Goal: Information Seeking & Learning: Check status

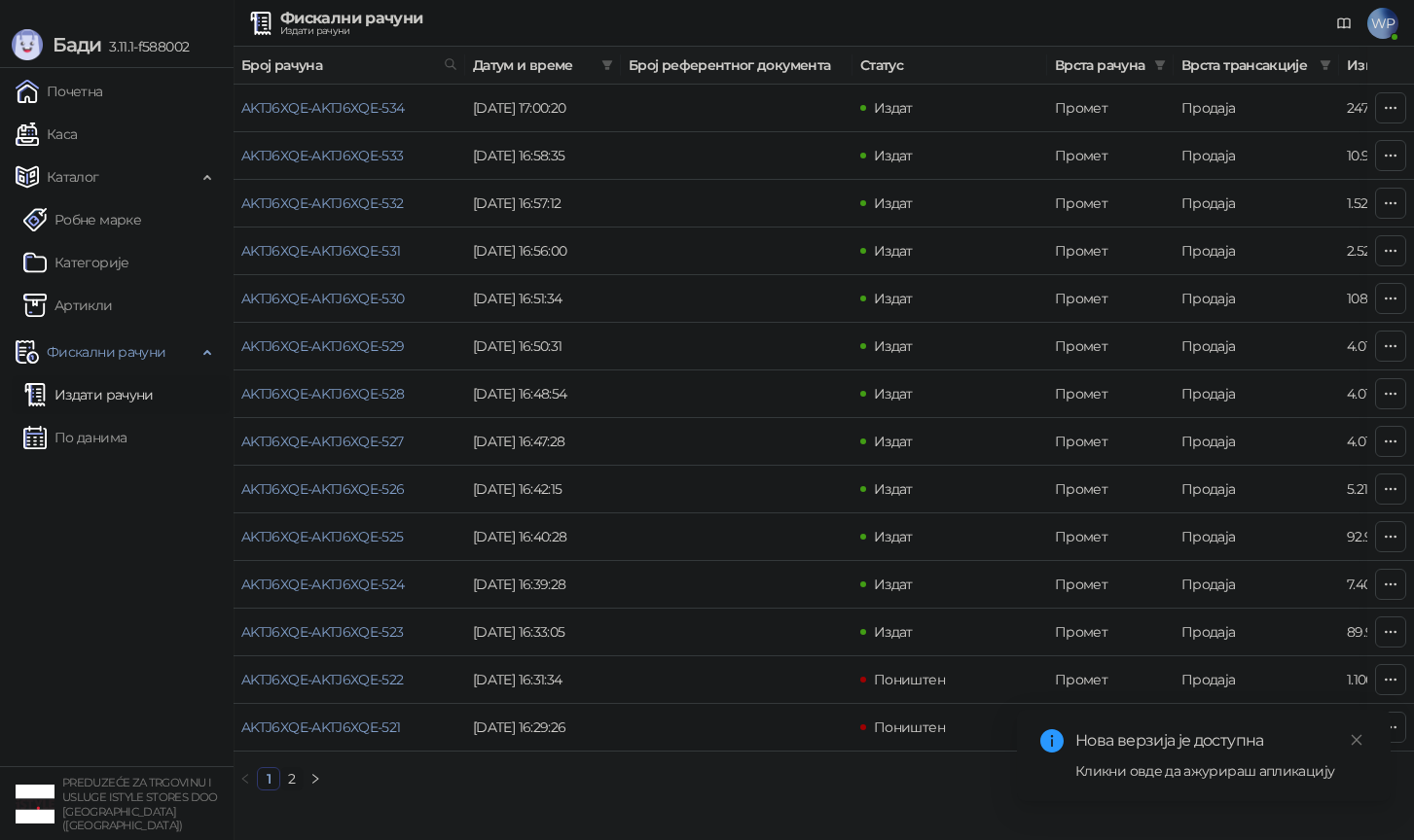
click at [139, 461] on ul "Почетна [PERSON_NAME] Робне марке [PERSON_NAME] Фискални рачуни Издати рачуни П…" at bounding box center [116, 417] width 234 height 698
click at [126, 449] on link "По данима" at bounding box center [75, 438] width 104 height 39
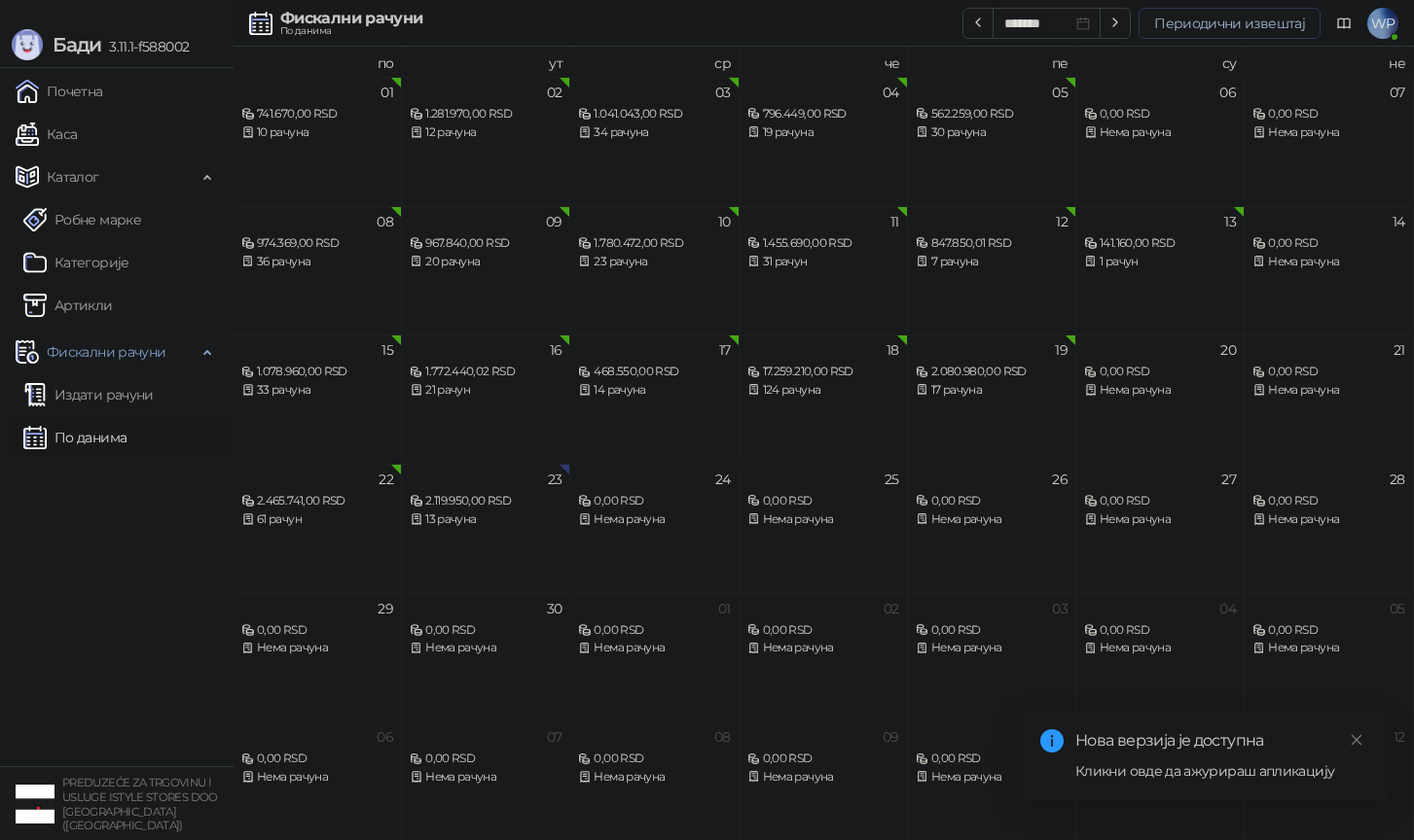
click at [1200, 28] on button "Периодични извештај" at bounding box center [1229, 23] width 182 height 31
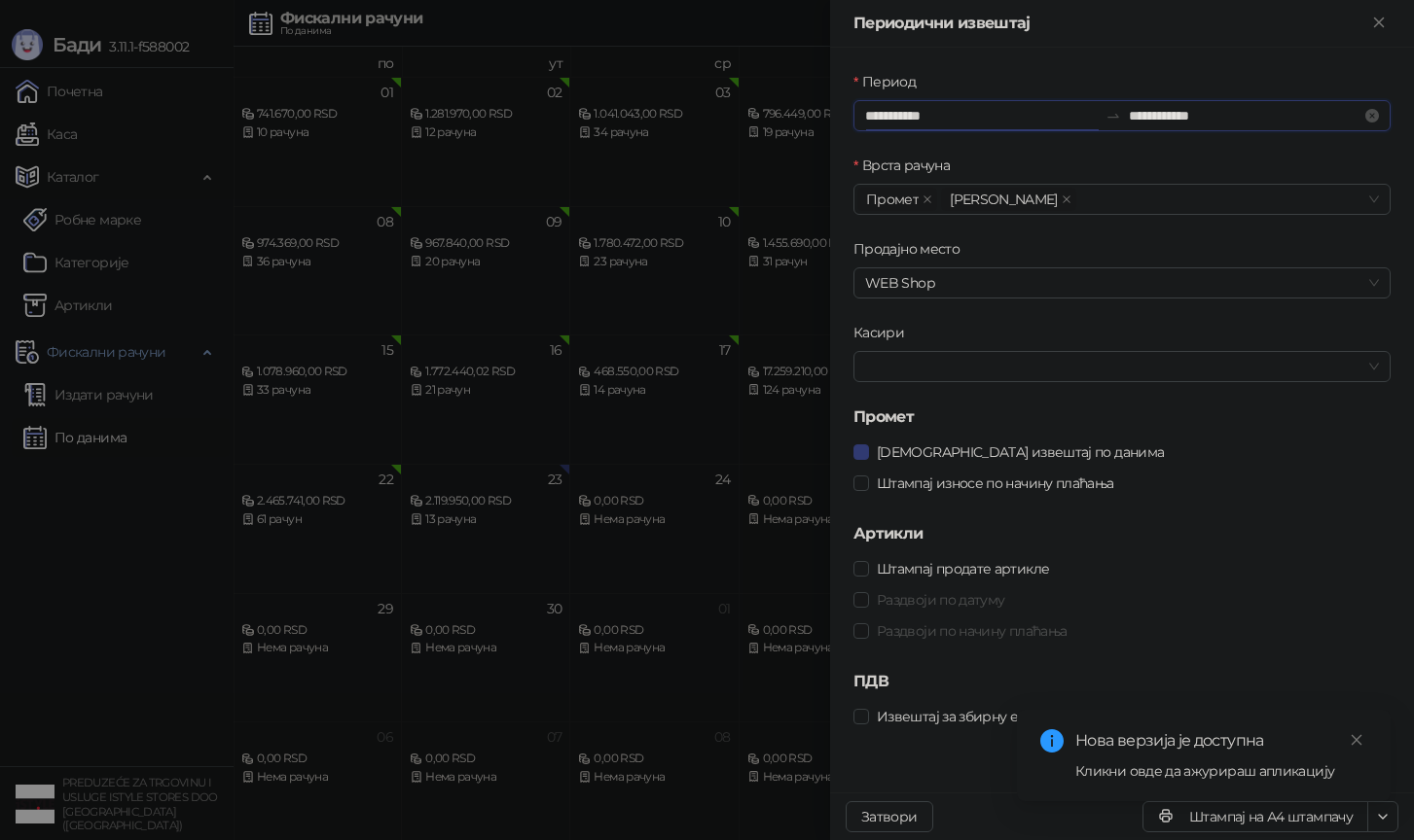
click at [1023, 119] on input "**********" at bounding box center [981, 116] width 233 height 21
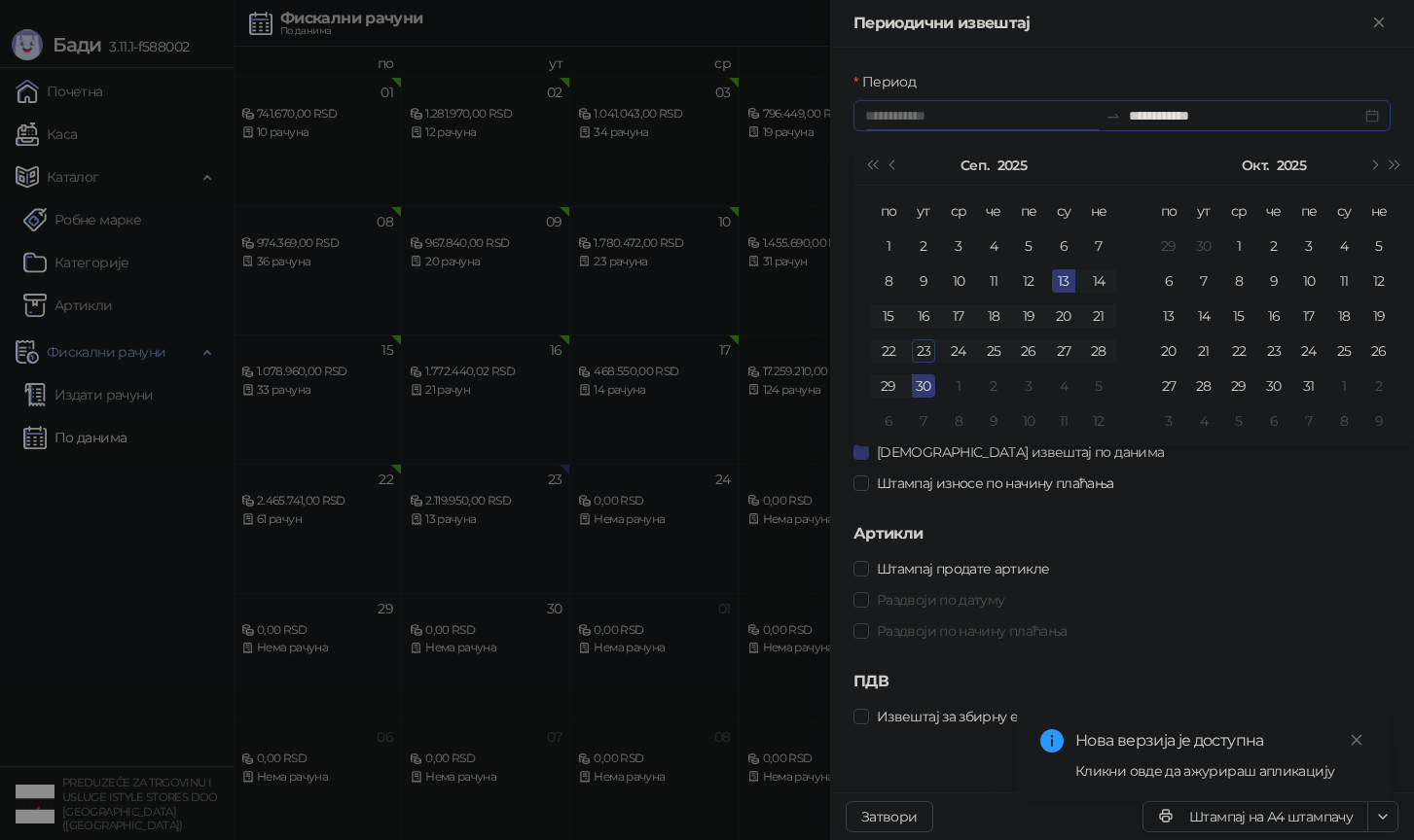
type input "**********"
click at [1037, 277] on div "12" at bounding box center [1028, 281] width 23 height 23
type input "**********"
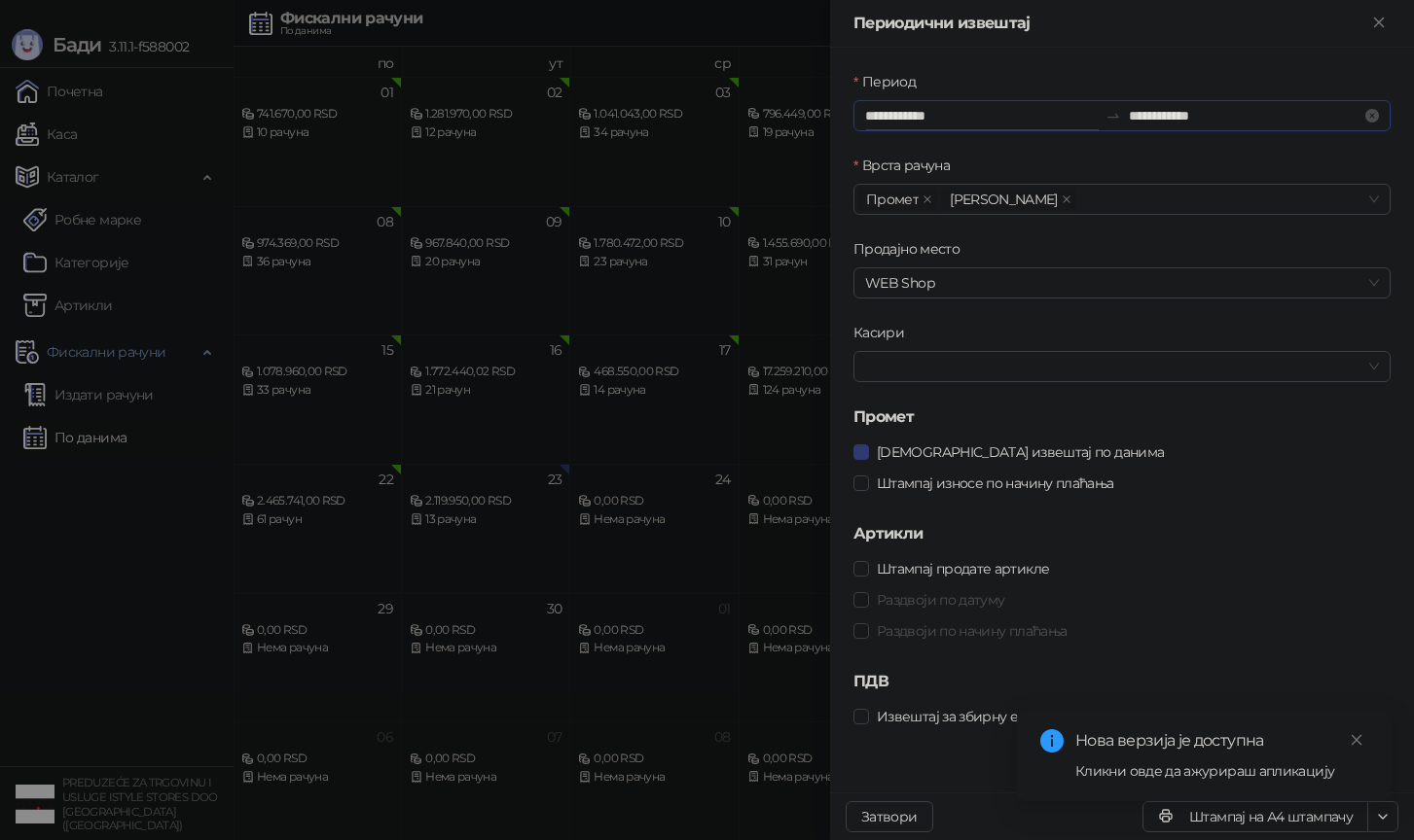
click at [875, 119] on input "**********" at bounding box center [981, 116] width 233 height 21
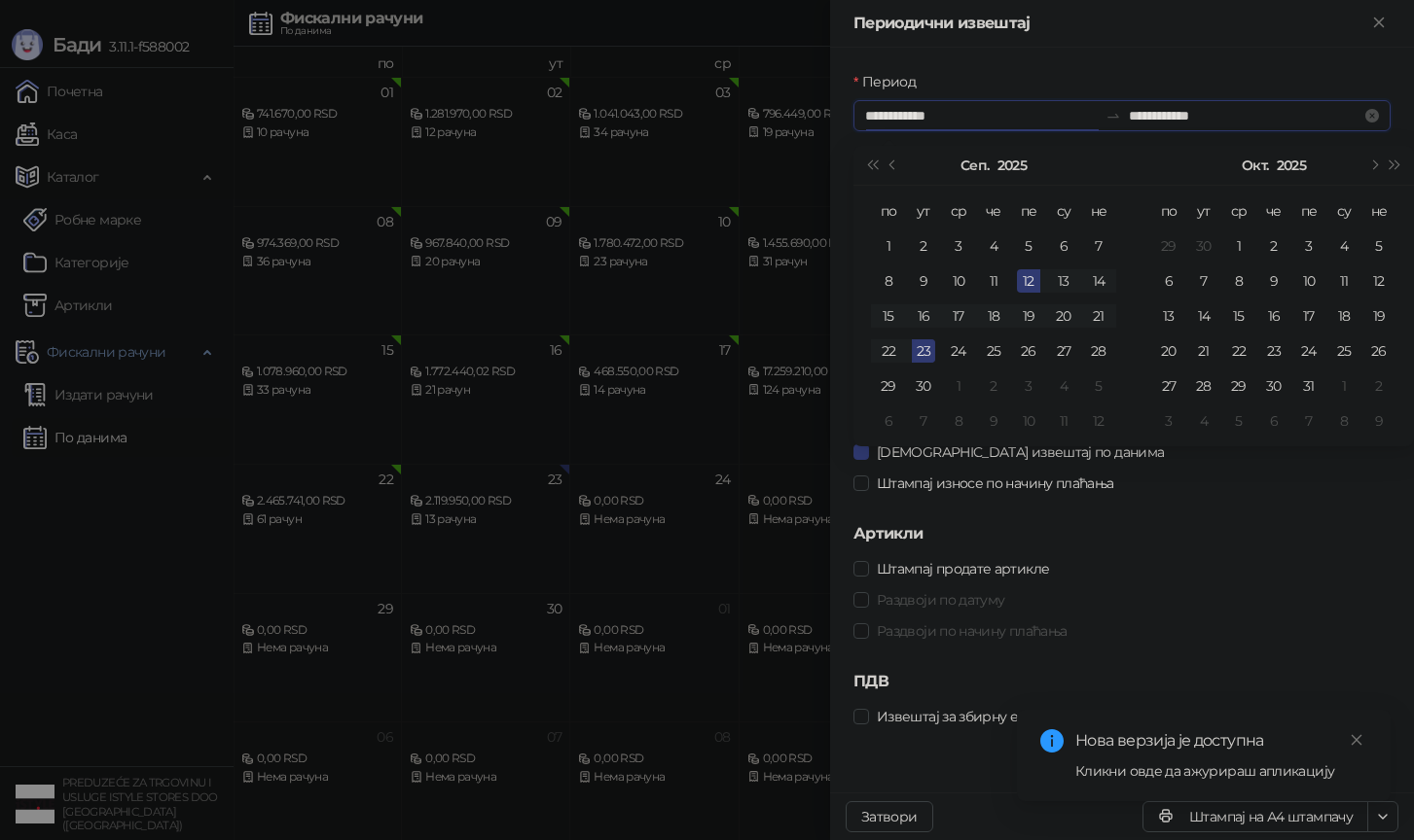
type input "**********"
click at [1139, 112] on input "**********" at bounding box center [1245, 116] width 233 height 21
type input "**********"
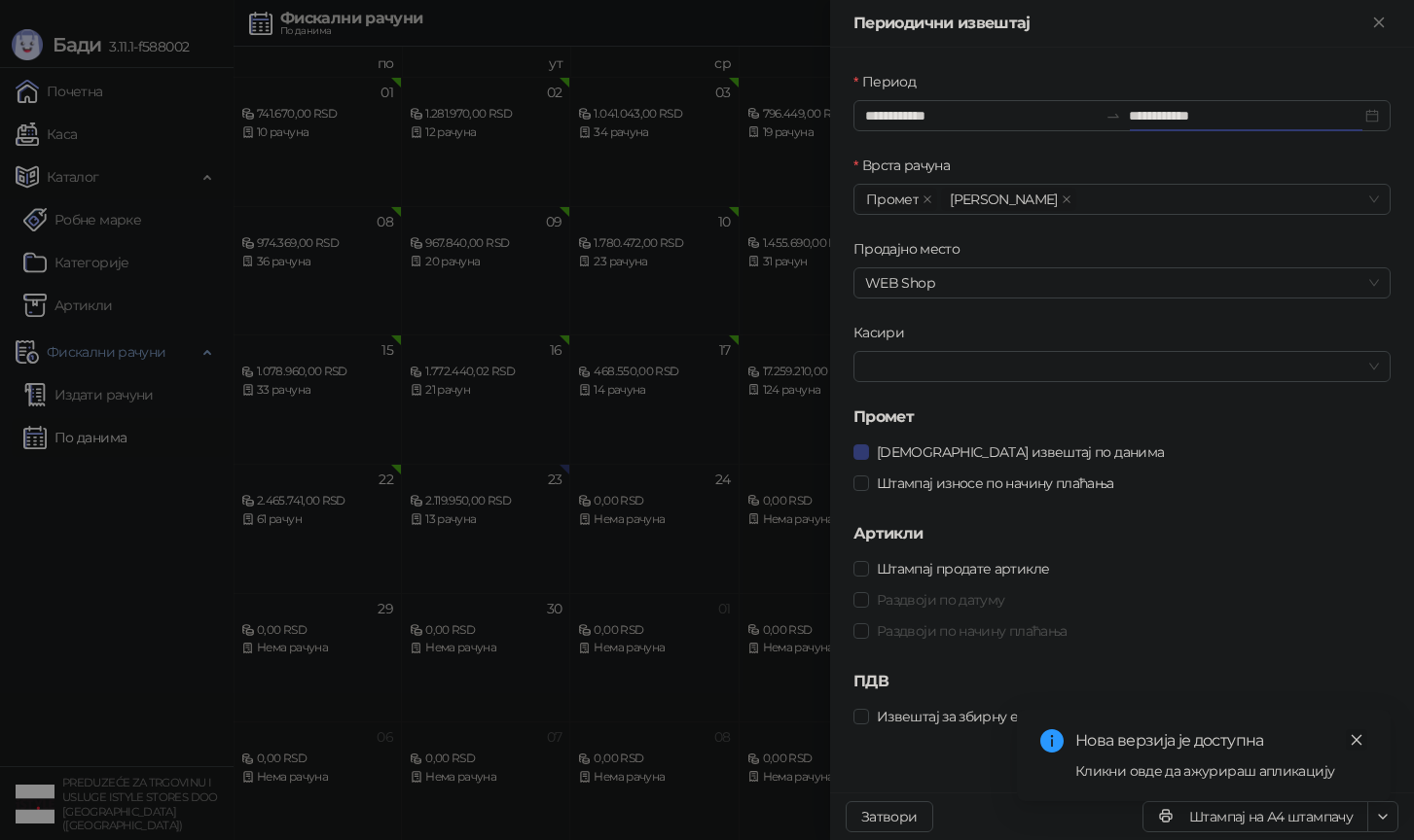
click at [1364, 737] on link "Close" at bounding box center [1356, 740] width 21 height 21
click at [1255, 820] on button "Штампај на А4 штампачу" at bounding box center [1255, 817] width 226 height 31
click at [276, 481] on div at bounding box center [707, 420] width 1414 height 840
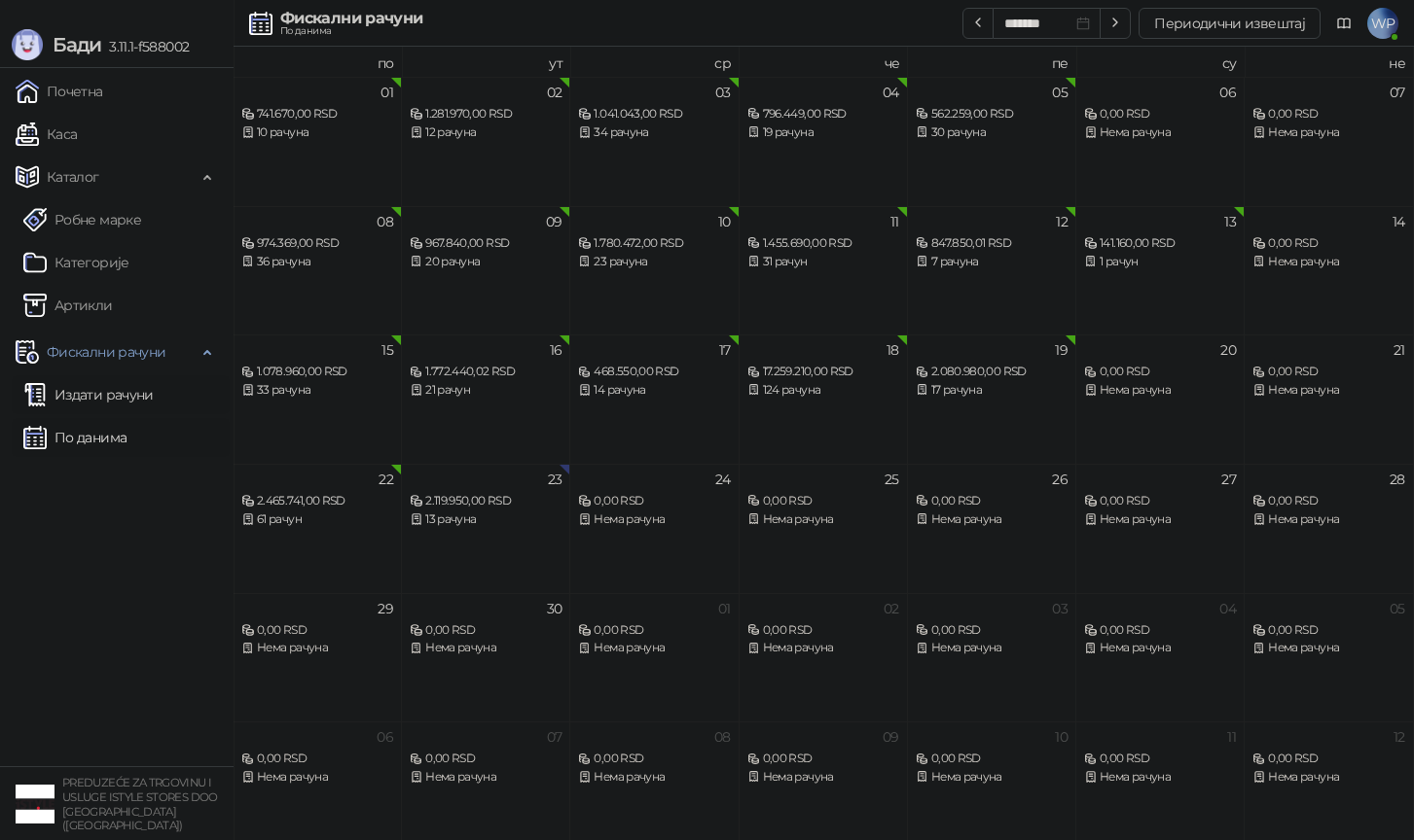
click at [146, 396] on link "Издати рачуни" at bounding box center [88, 395] width 130 height 39
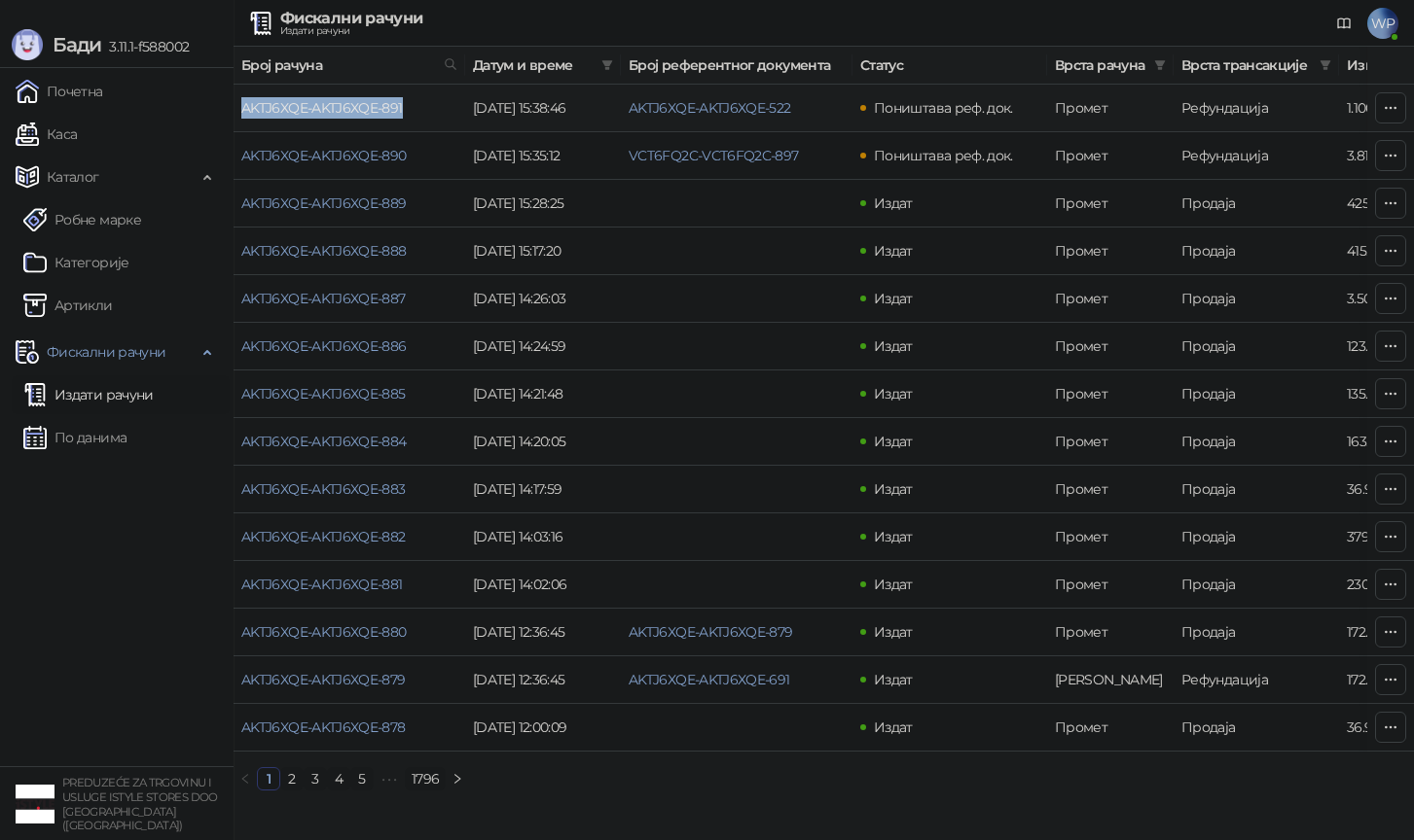
drag, startPoint x: 418, startPoint y: 112, endPoint x: 236, endPoint y: 112, distance: 182.0
click at [236, 112] on td "AKTJ6XQE-AKTJ6XQE-891" at bounding box center [349, 108] width 232 height 48
copy link "AKTJ6XQE-AKTJ6XQE-891"
drag, startPoint x: 807, startPoint y: 106, endPoint x: 630, endPoint y: 107, distance: 177.0
click at [630, 107] on td "AKTJ6XQE-AKTJ6XQE-522" at bounding box center [736, 108] width 232 height 48
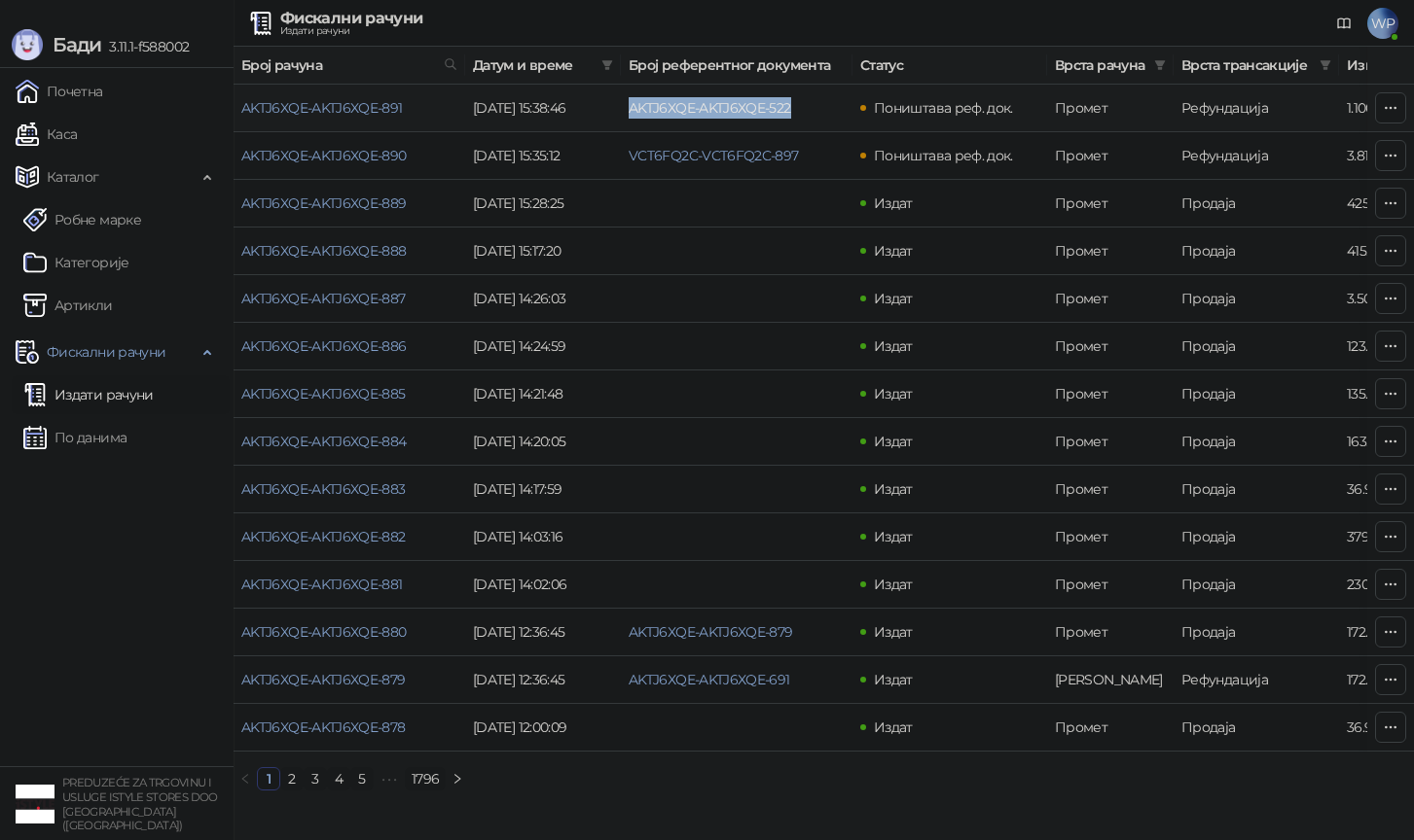
copy link "AKTJ6XQE-AKTJ6XQE-522"
click at [723, 109] on link "AKTJ6XQE-AKTJ6XQE-522" at bounding box center [709, 108] width 162 height 18
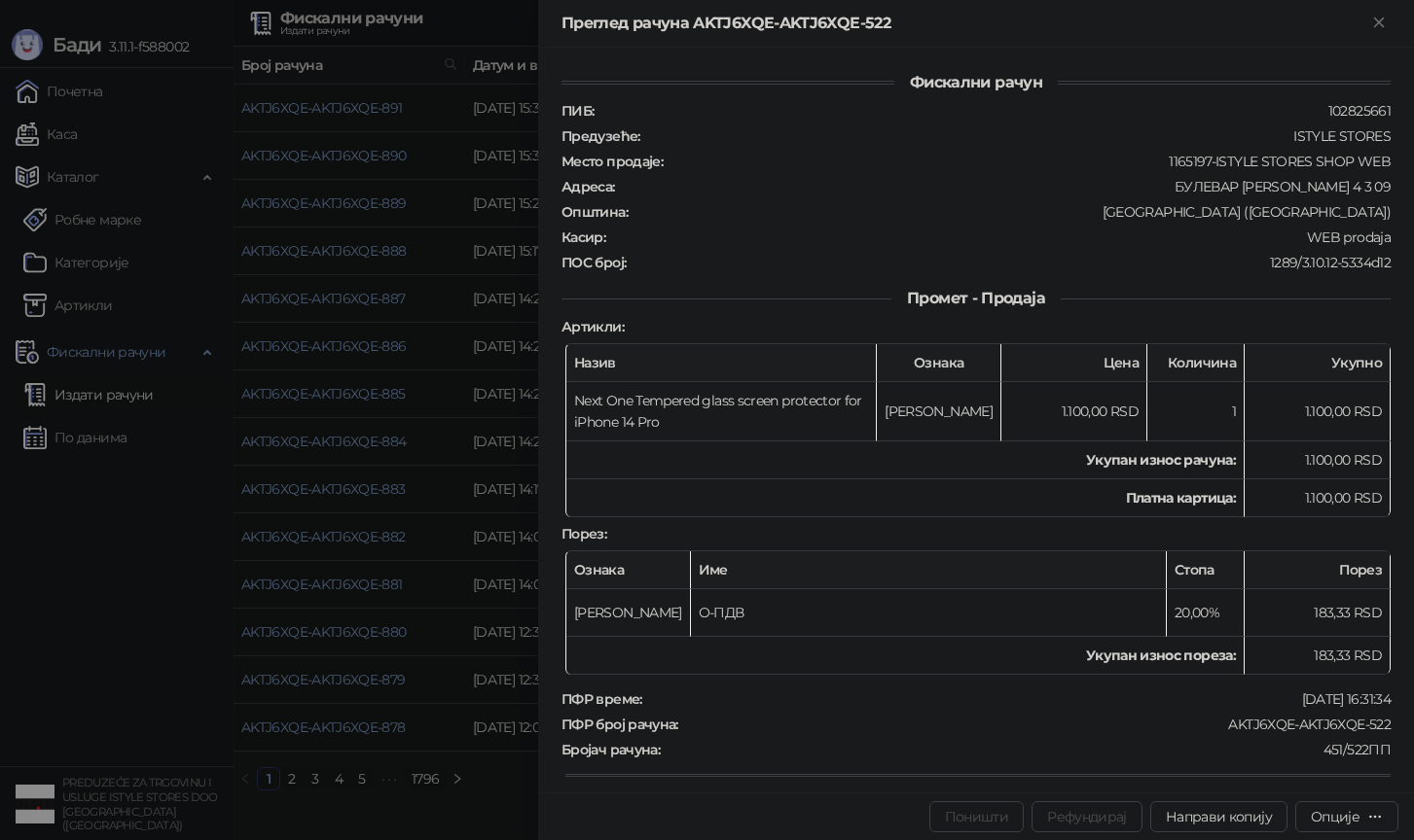
click at [1303, 693] on div "[DATE] 16:31:34" at bounding box center [1018, 699] width 749 height 18
copy div "[DATE]"
click at [403, 385] on div at bounding box center [707, 420] width 1414 height 840
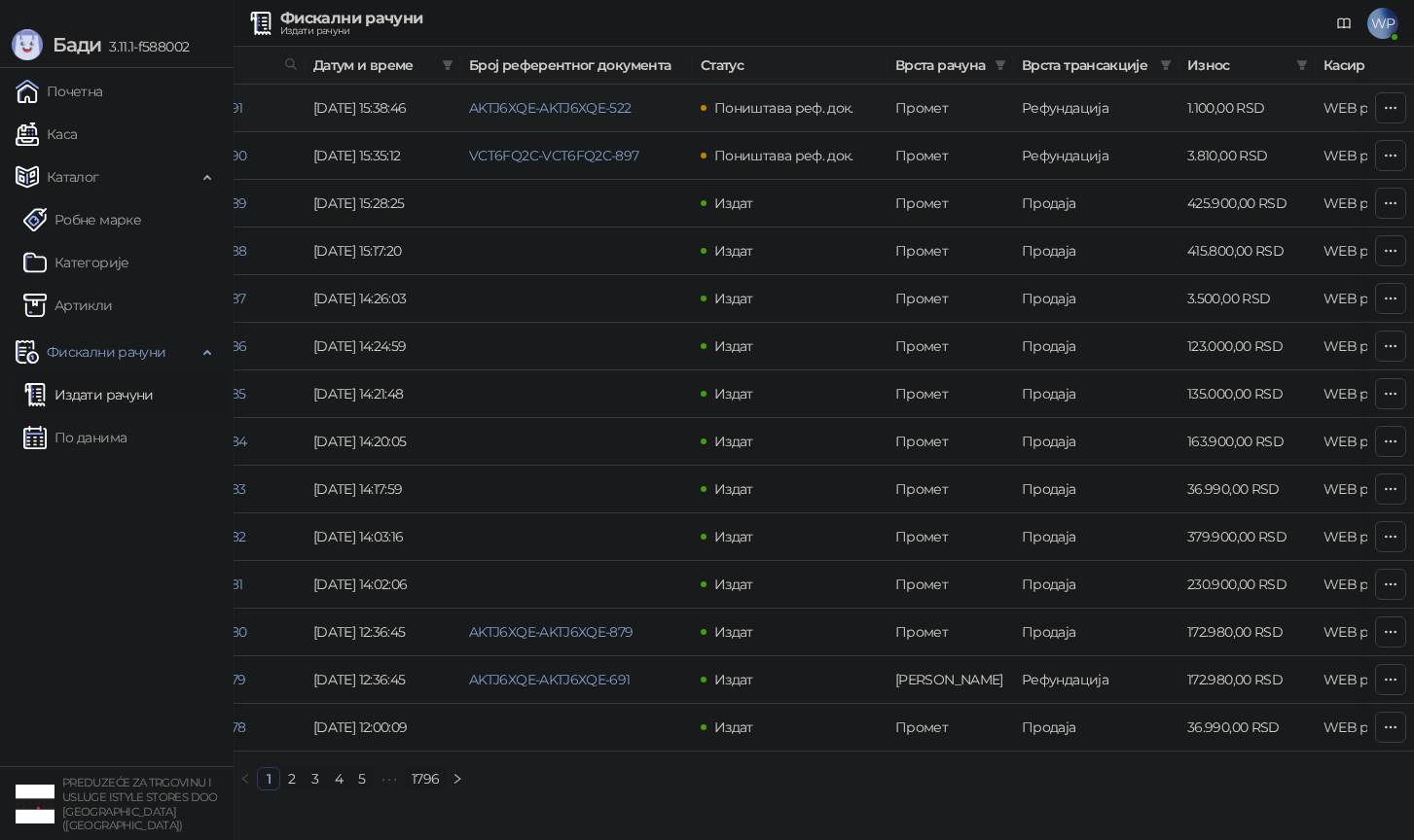
scroll to position [0, 188]
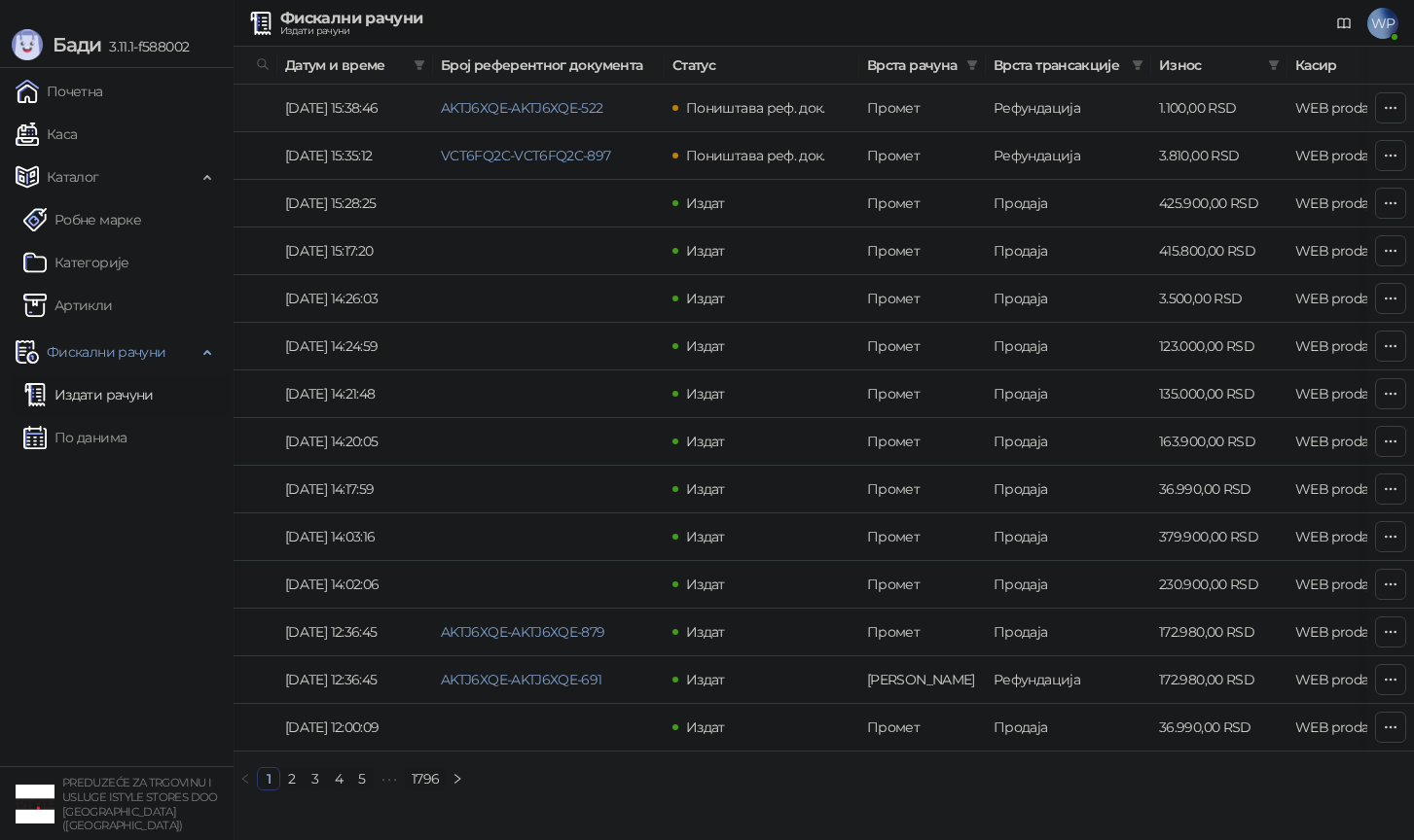
click at [1162, 113] on td "1.100,00 RSD" at bounding box center [1219, 108] width 136 height 48
copy td "1.100,00"
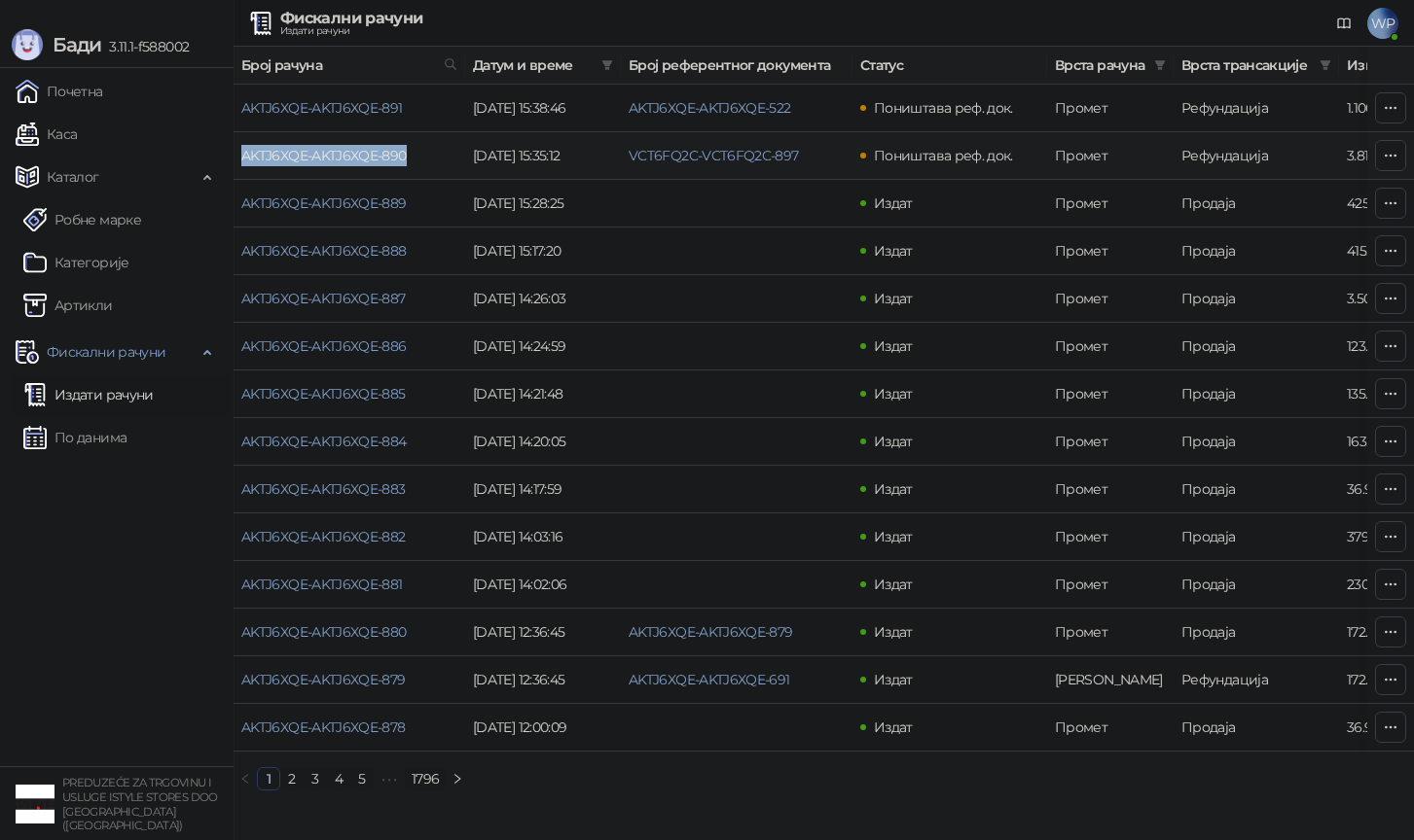
drag, startPoint x: 420, startPoint y: 157, endPoint x: 240, endPoint y: 152, distance: 180.1
click at [240, 152] on td "AKTJ6XQE-AKTJ6XQE-890" at bounding box center [349, 155] width 232 height 48
copy link "AKTJ6XQE-AKTJ6XQE-890"
drag, startPoint x: 798, startPoint y: 153, endPoint x: 620, endPoint y: 153, distance: 178.0
click at [620, 153] on tr "AKTJ6XQE-AKTJ6XQE-890 [DATE] 15:35:12 VCT6FQ2C-VCT6FQ2C-897 Поништава реф. док.…" at bounding box center [1109, 155] width 1751 height 48
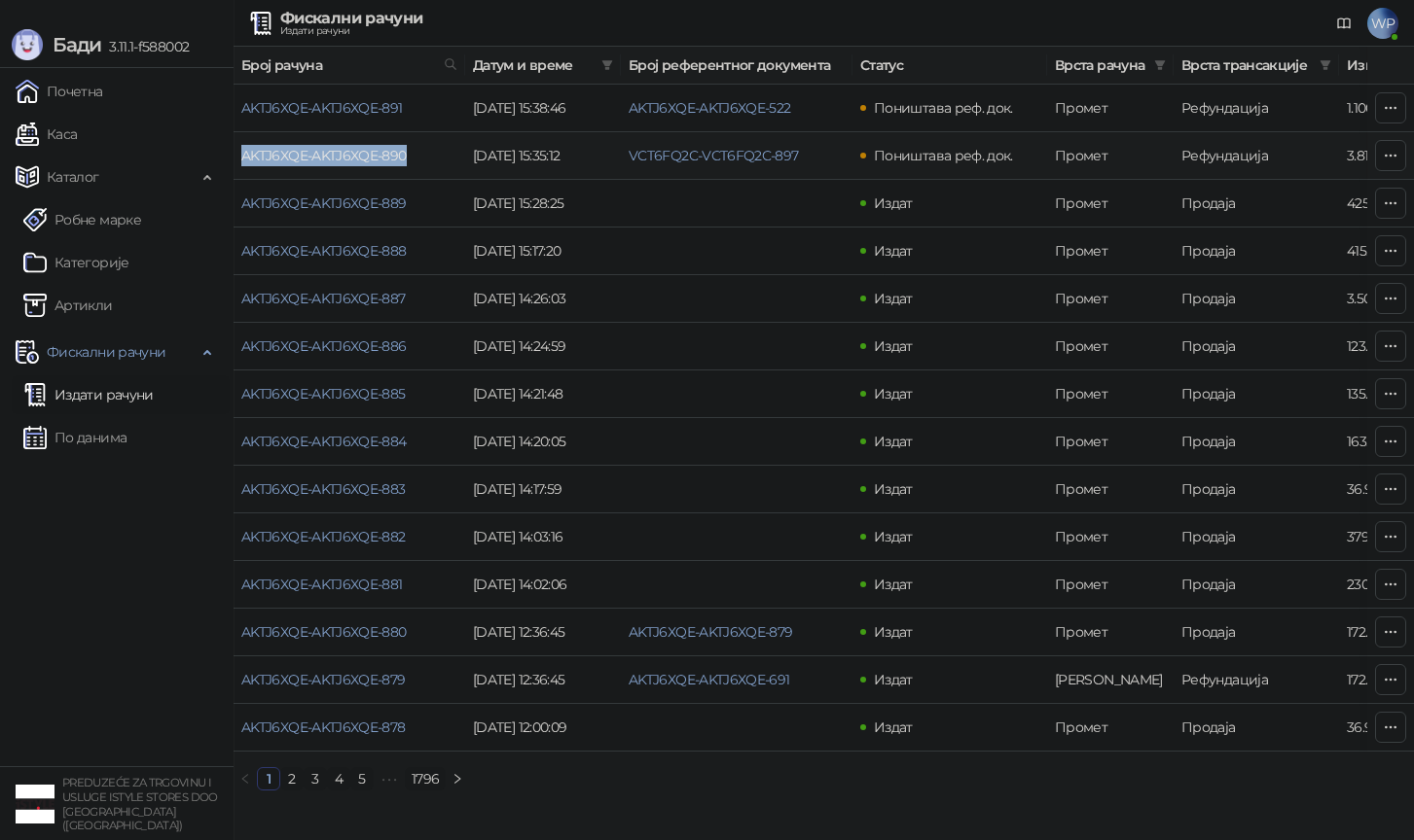
copy tr "VCT6FQ2C-VCT6FQ2C-897"
click at [758, 161] on link "VCT6FQ2C-VCT6FQ2C-897" at bounding box center [713, 155] width 170 height 18
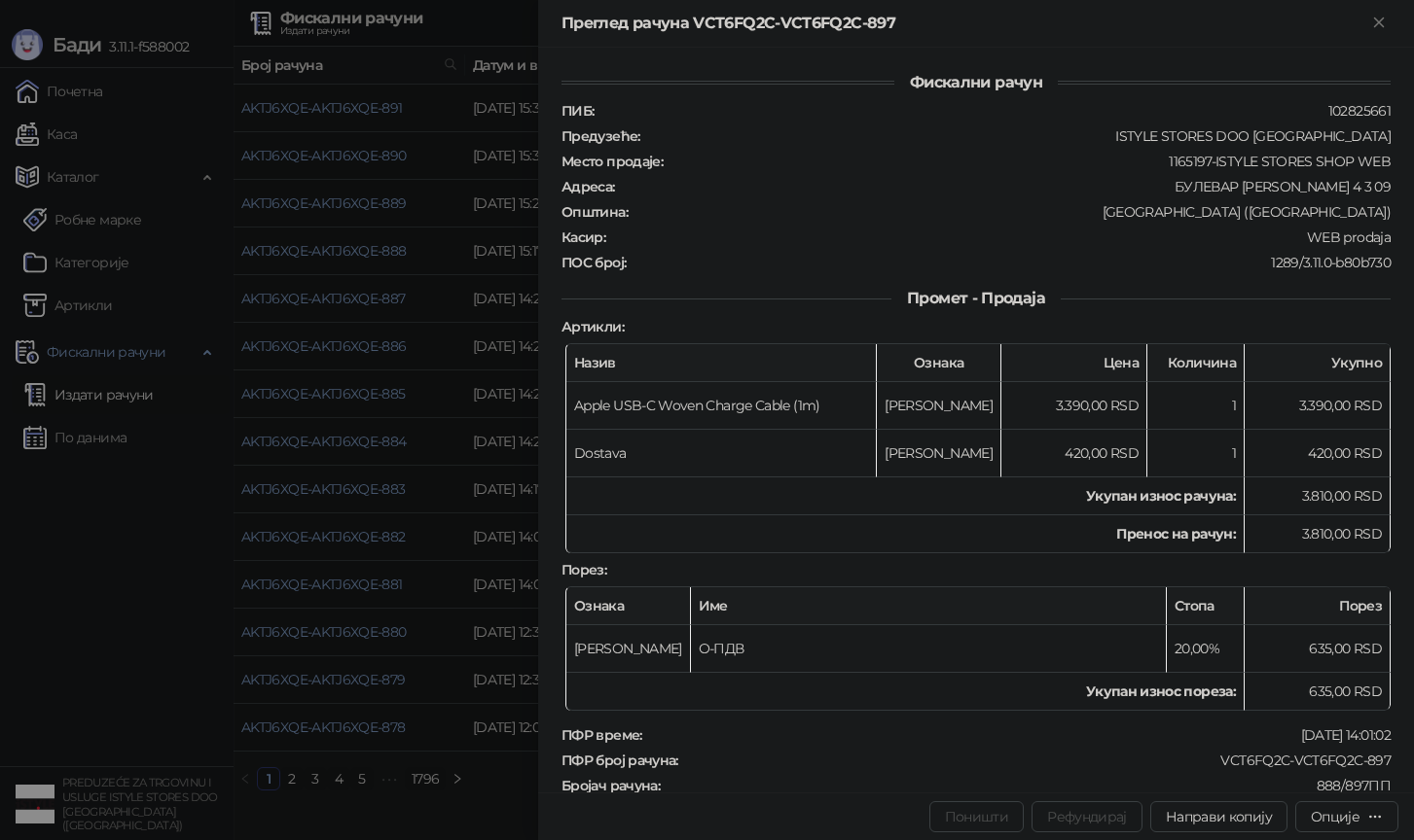
click at [1299, 729] on div "[DATE] 14:01:02" at bounding box center [1018, 735] width 749 height 18
copy div "[DATE]"
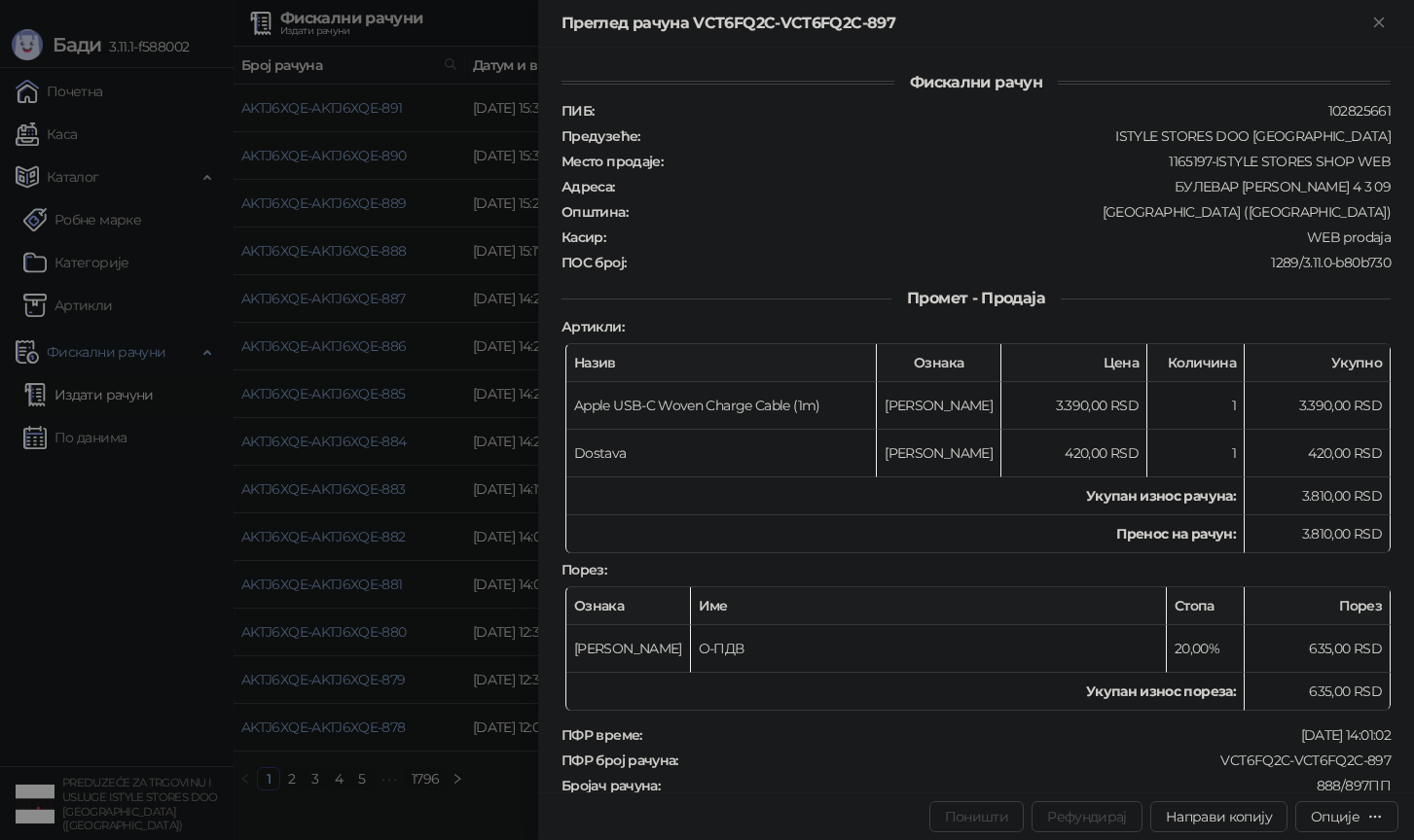
click at [459, 382] on div at bounding box center [707, 420] width 1414 height 840
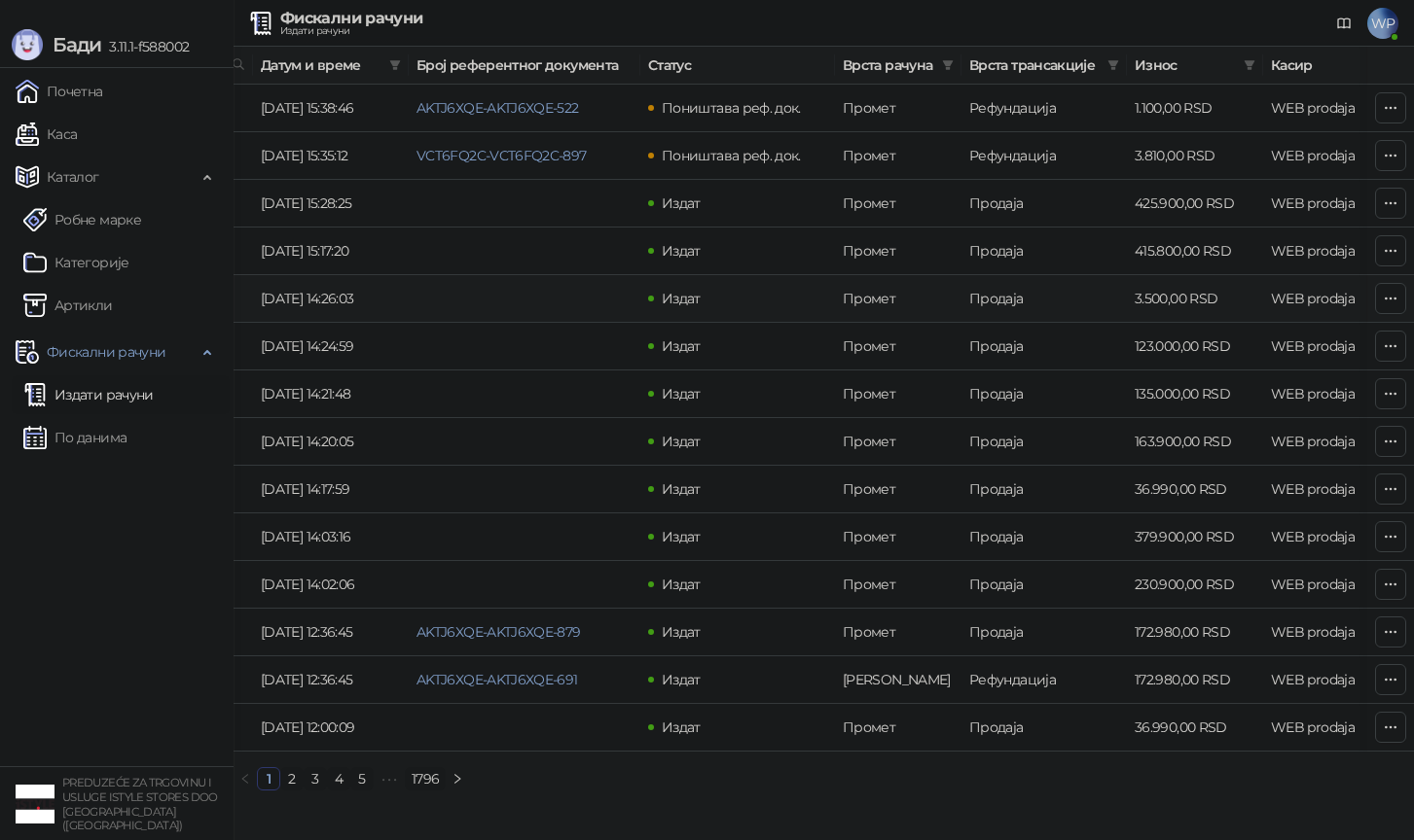
scroll to position [0, 290]
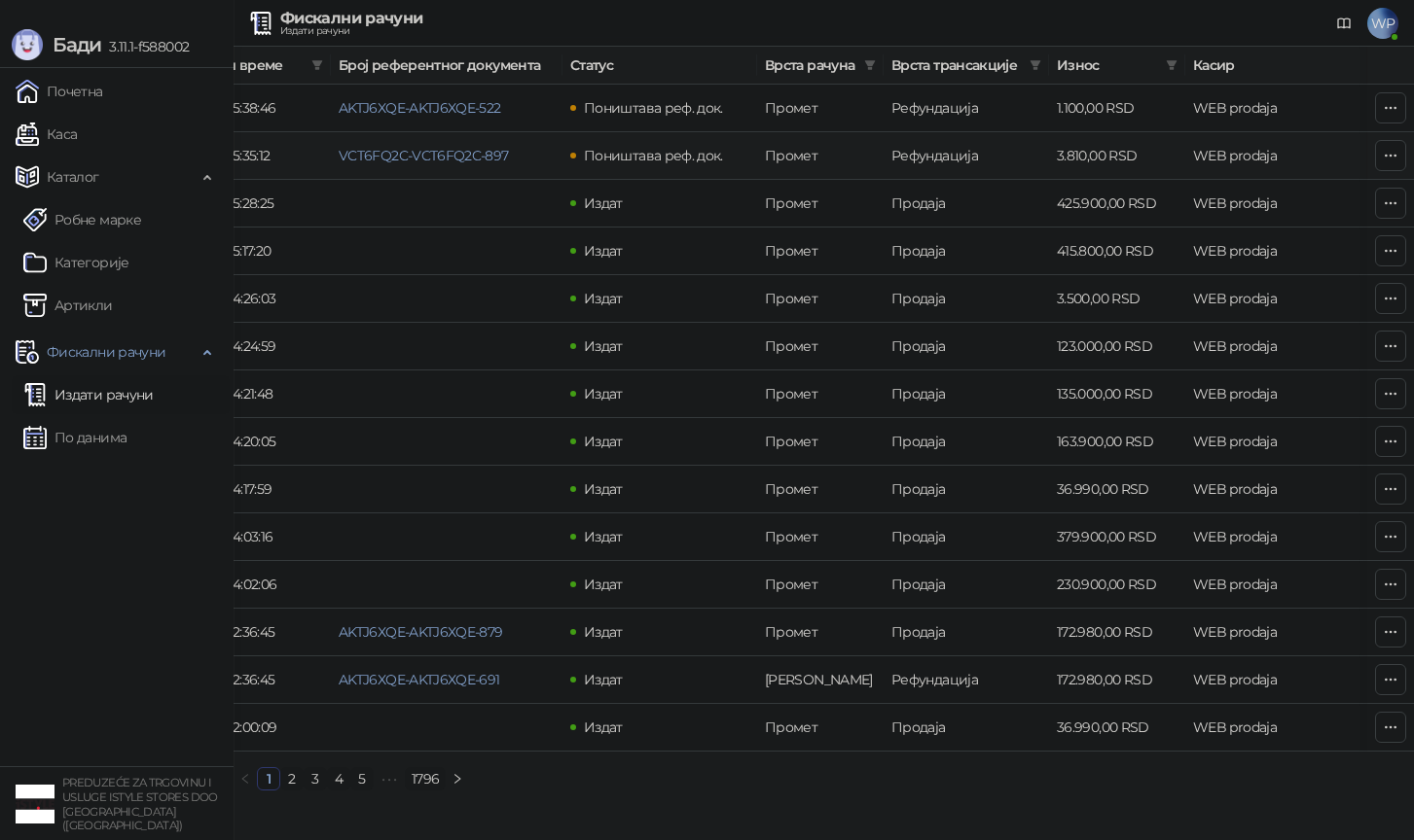
click at [1076, 162] on td "3.810,00 RSD" at bounding box center [1116, 155] width 136 height 48
copy td "3.810,00"
click at [84, 444] on link "По данима" at bounding box center [75, 438] width 104 height 39
